Goal: Transaction & Acquisition: Purchase product/service

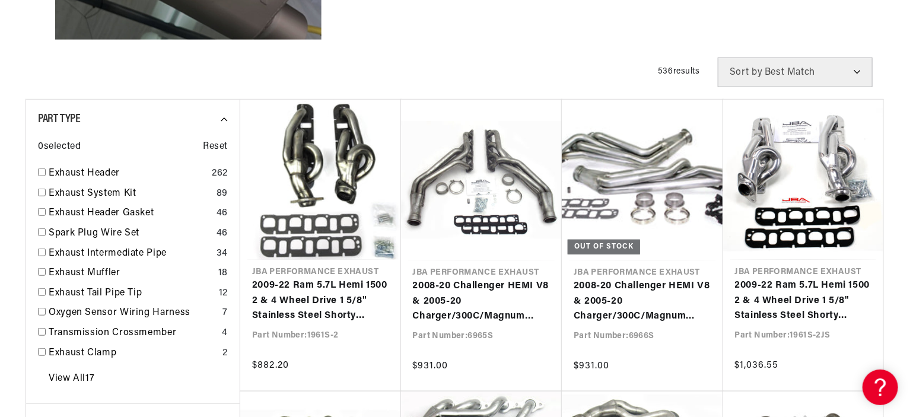
scroll to position [415, 0]
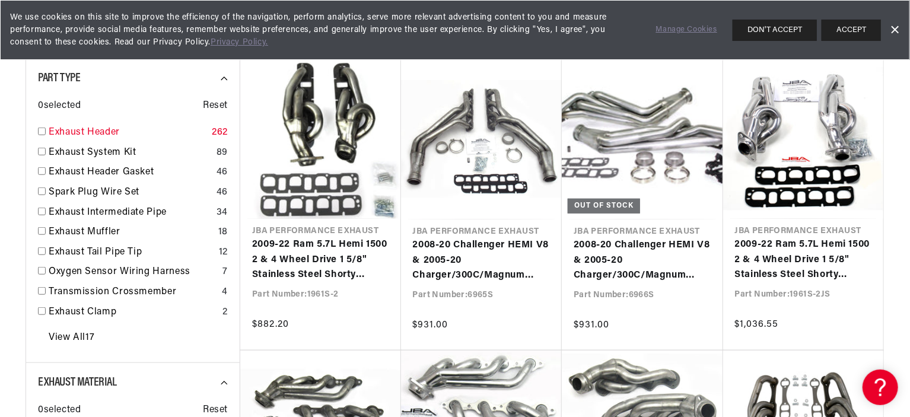
click at [93, 128] on link "Exhaust Header" at bounding box center [128, 132] width 158 height 15
checkbox input "true"
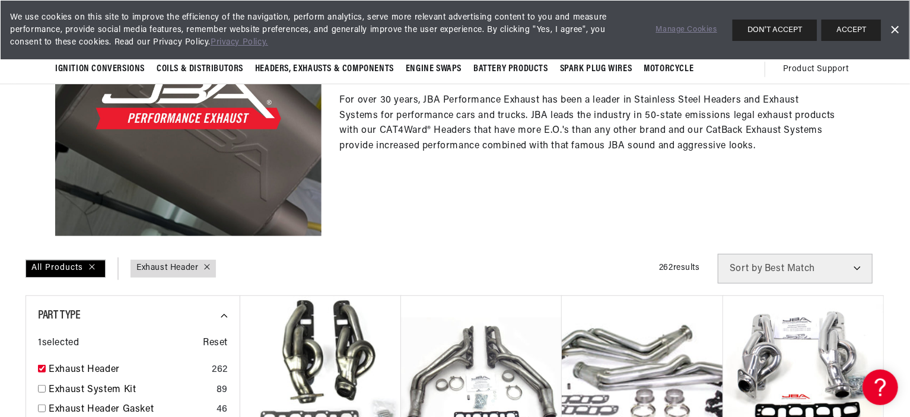
scroll to position [178, 0]
click at [403, 203] on div "JBA Performance Exhaust For over 30 years, JBA Performance Exhaust has been a l…" at bounding box center [588, 102] width 533 height 266
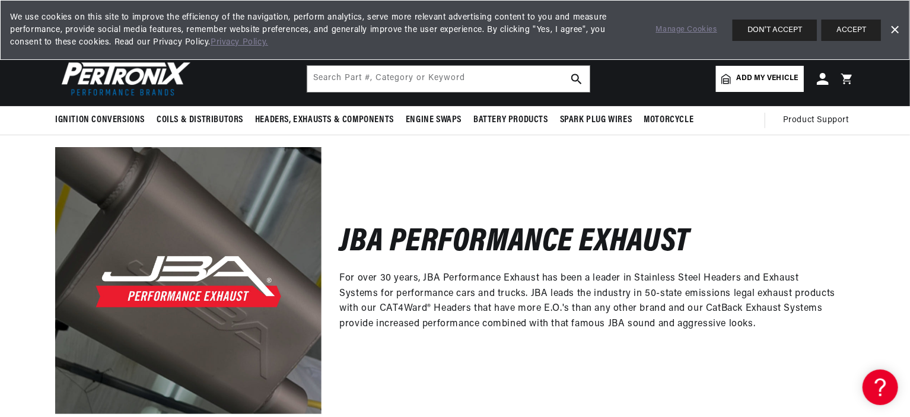
scroll to position [0, 0]
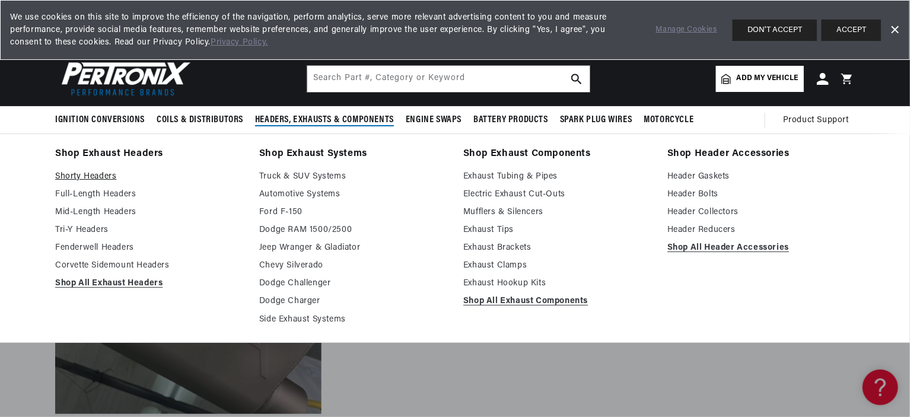
click at [74, 183] on link "Shorty Headers" at bounding box center [148, 177] width 187 height 14
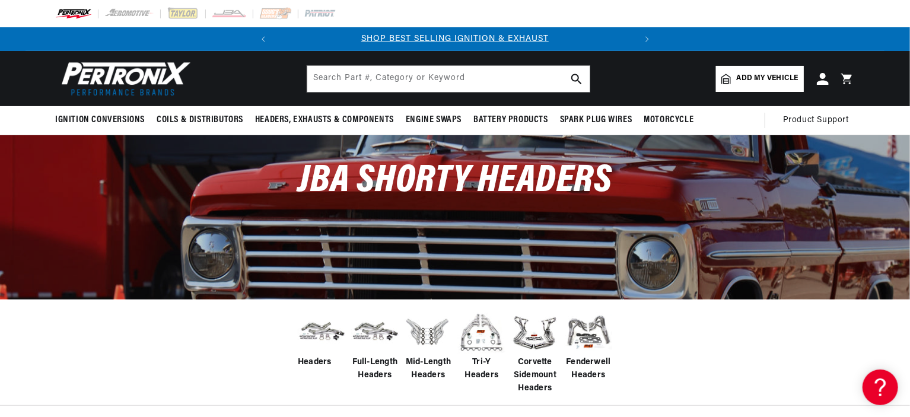
click at [792, 73] on span "Add my vehicle" at bounding box center [768, 78] width 62 height 11
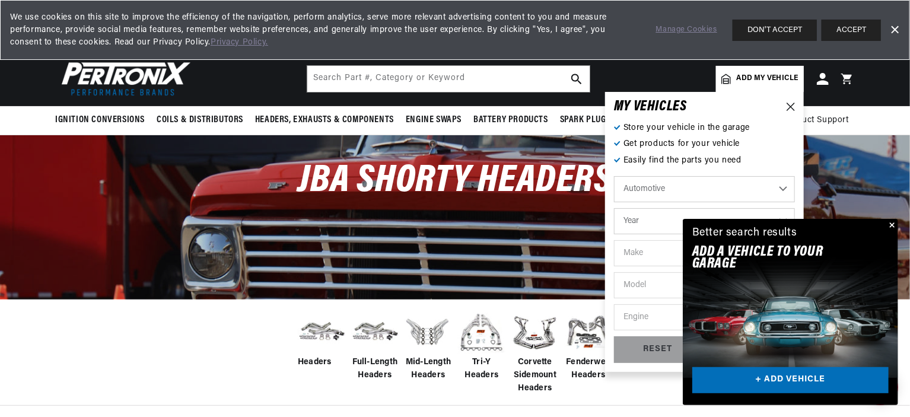
click at [892, 225] on button "Close" at bounding box center [891, 226] width 14 height 14
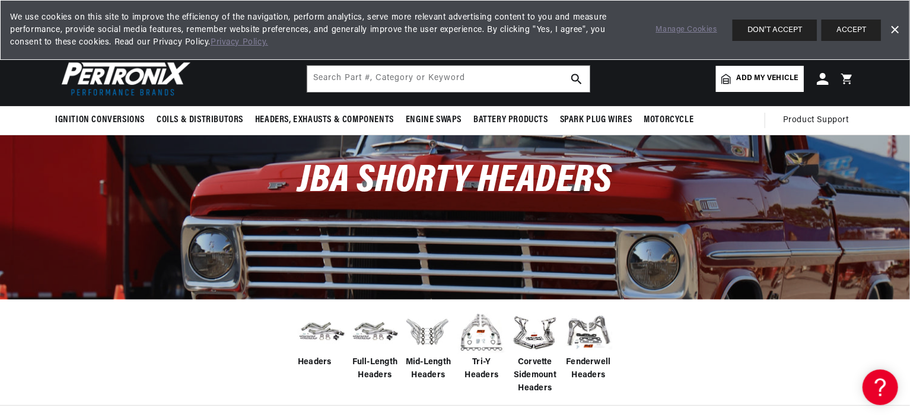
click at [756, 75] on span "Add my vehicle" at bounding box center [768, 78] width 62 height 11
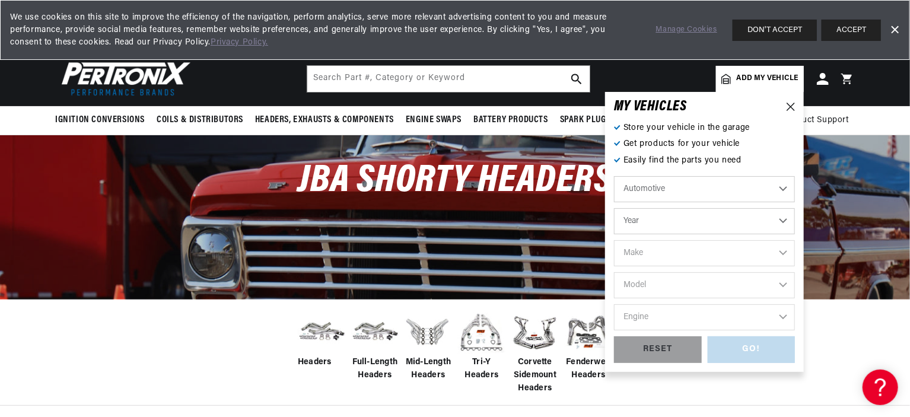
scroll to position [0, 360]
click at [665, 220] on select "Year 2026 2025 2024 2023 2022 2021 2020 2019 2018 2017 2016 2015 2014 2013 2012…" at bounding box center [704, 221] width 181 height 26
select select "2008"
click at [614, 208] on select "Year 2026 2025 2024 2023 2022 2021 2020 2019 2018 2017 2016 2015 2014 2013 2012…" at bounding box center [704, 221] width 181 height 26
select select "2008"
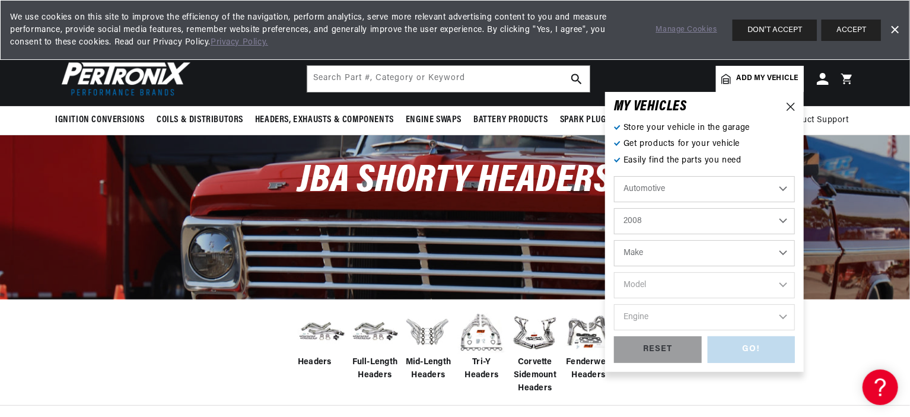
click at [679, 253] on select "Make Buick Cadillac Chevrolet Chrysler Dodge Ford GMC Hummer INFINITI Isuzu Jee…" at bounding box center [704, 253] width 181 height 26
select select "Ford"
click at [614, 240] on select "Make Buick Cadillac Chevrolet Chrysler Dodge Ford GMC Hummer INFINITI Isuzu Jee…" at bounding box center [704, 253] width 181 height 26
select select "Ford"
click at [696, 279] on select "Model Crown Victoria E-150 E-250 E-350 Super Duty E-450 Super Duty Expedition E…" at bounding box center [704, 285] width 181 height 26
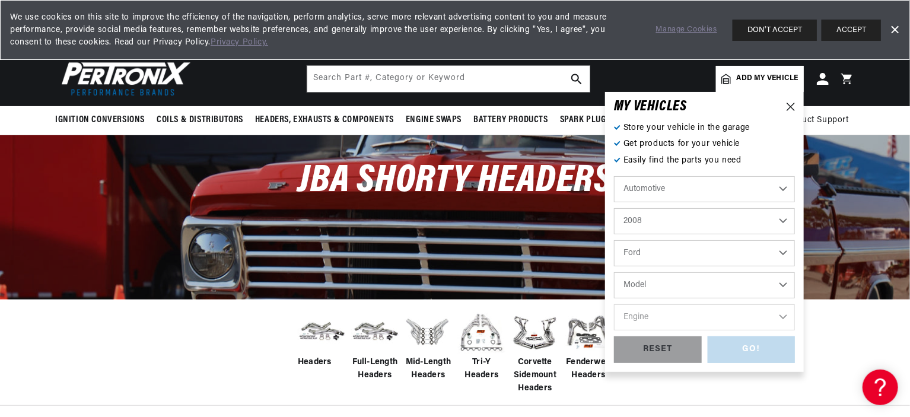
scroll to position [0, 0]
select select "Mustang"
click at [614, 272] on select "Model Crown Victoria E-150 E-250 E-350 Super Duty E-450 Super Duty Expedition E…" at bounding box center [704, 285] width 181 height 26
select select "Mustang"
click at [710, 309] on select "Engine 4.0L 4.6L 5.4L" at bounding box center [704, 317] width 181 height 26
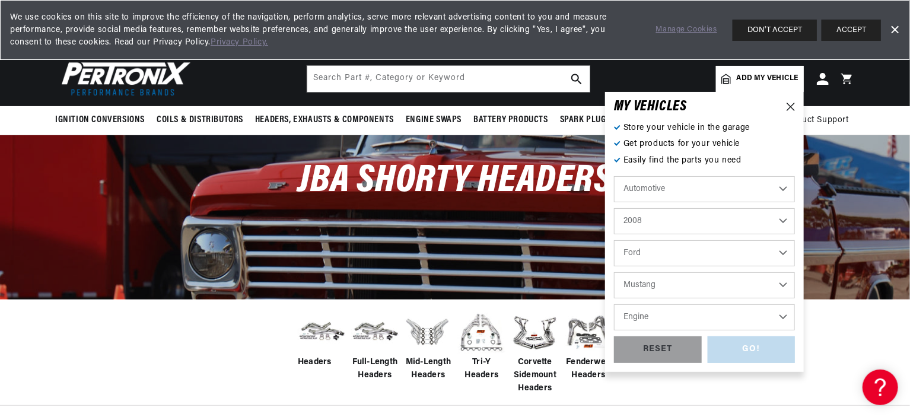
select select "5.4L"
click at [614, 304] on select "Engine 4.0L 4.6L 5.4L" at bounding box center [704, 317] width 181 height 26
select select "5.4L"
click at [761, 348] on div "GO!" at bounding box center [752, 349] width 88 height 27
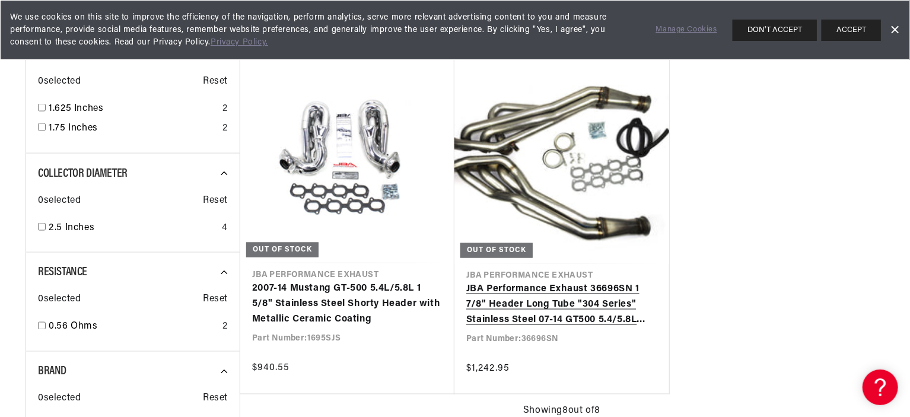
scroll to position [949, 0]
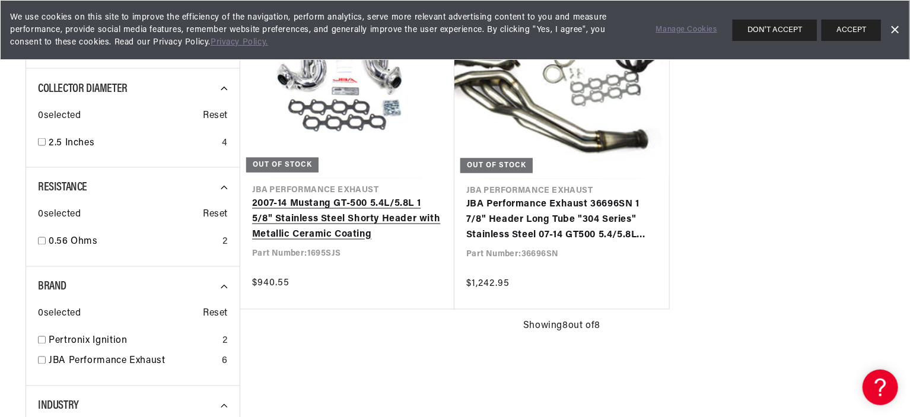
click at [348, 208] on link "2007-14 Mustang GT-500 5.4L/5.8L 1 5/8" Stainless Steel Shorty Header with Meta…" at bounding box center [347, 220] width 190 height 46
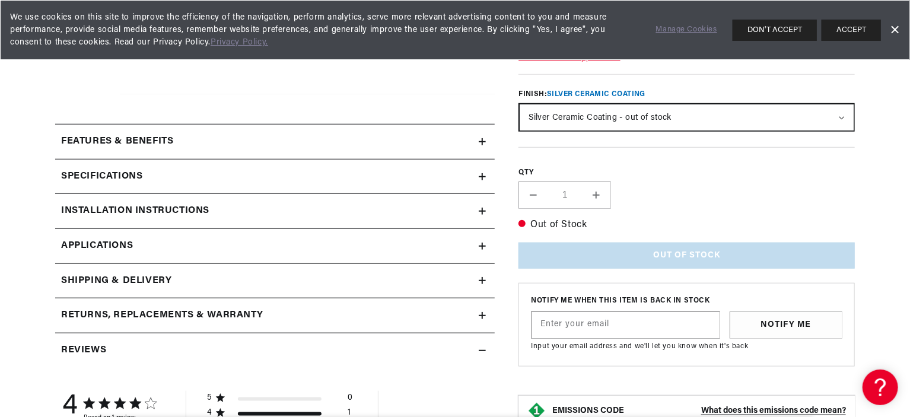
scroll to position [534, 0]
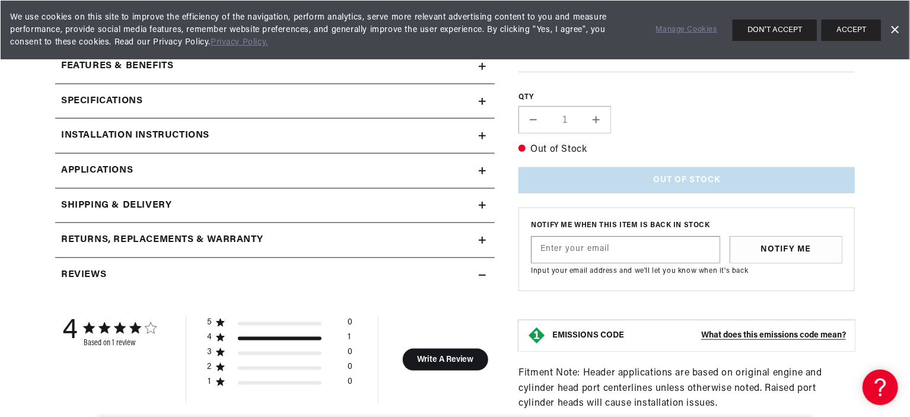
click at [183, 139] on h2 "Installation instructions" at bounding box center [135, 135] width 148 height 15
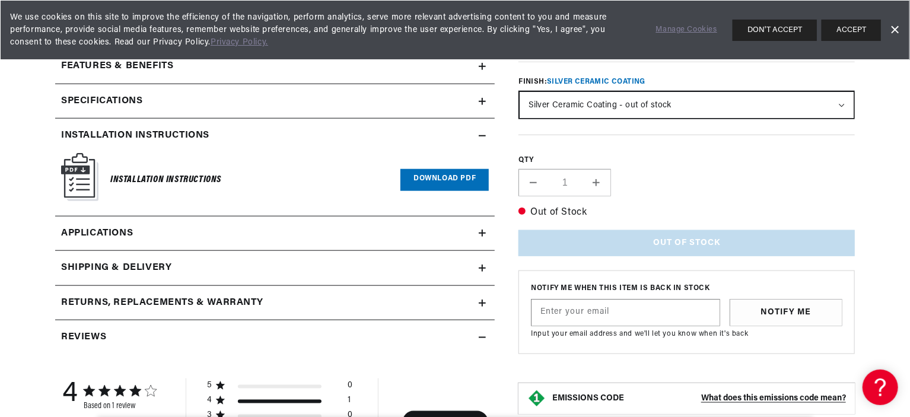
scroll to position [0, 360]
click at [449, 182] on link "Download PDF" at bounding box center [444, 180] width 88 height 22
